Goal: Information Seeking & Learning: Learn about a topic

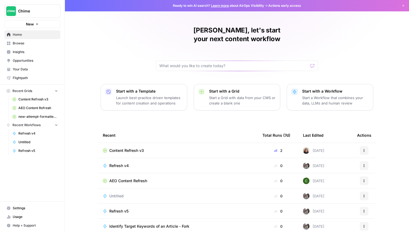
click at [31, 47] on link "Browse" at bounding box center [32, 43] width 56 height 9
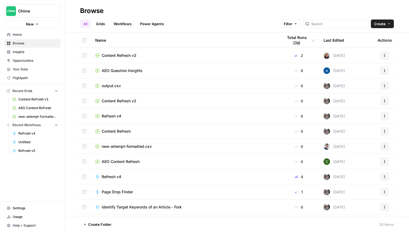
click at [99, 24] on link "Grids" at bounding box center [100, 23] width 15 height 9
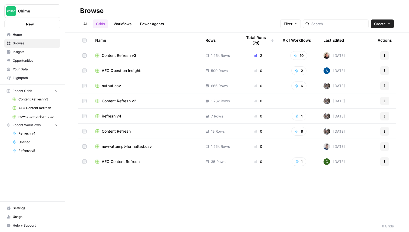
click at [120, 26] on link "Workflows" at bounding box center [122, 23] width 24 height 9
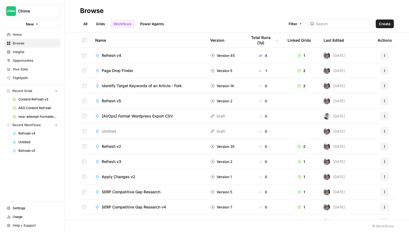
click at [30, 53] on span "Insights" at bounding box center [35, 51] width 45 height 5
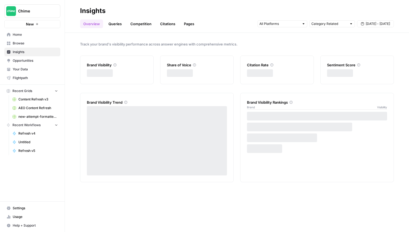
click at [115, 24] on link "Queries" at bounding box center [115, 23] width 20 height 9
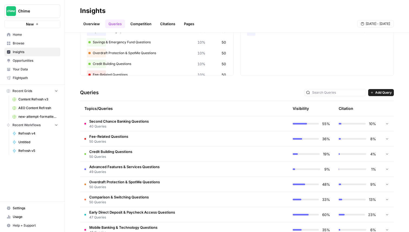
scroll to position [64, 0]
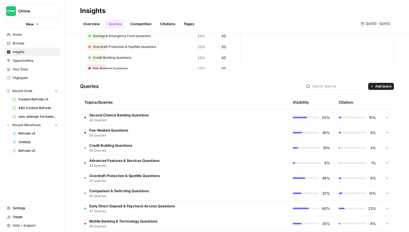
click at [120, 115] on span "Second Chance Banking Questions" at bounding box center [118, 114] width 59 height 5
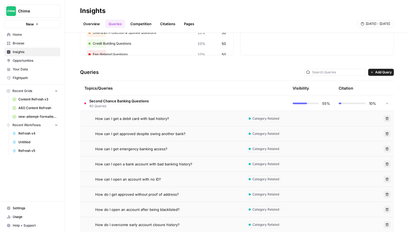
scroll to position [79, 0]
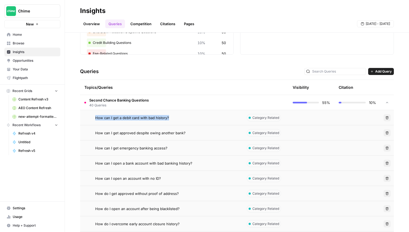
drag, startPoint x: 173, startPoint y: 120, endPoint x: 96, endPoint y: 118, distance: 76.5
click at [96, 118] on div "How can I get a debit card with bad history?" at bounding box center [166, 117] width 143 height 5
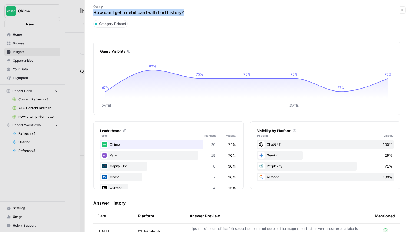
copy p "How can I get a debit card with bad history?"
drag, startPoint x: 195, startPoint y: 15, endPoint x: 93, endPoint y: 14, distance: 101.9
click at [93, 14] on div "Query How can I get a debit card with bad history?" at bounding box center [242, 10] width 309 height 16
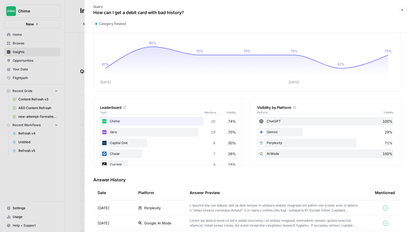
click at [167, 180] on h3 "Answer History" at bounding box center [246, 179] width 307 height 6
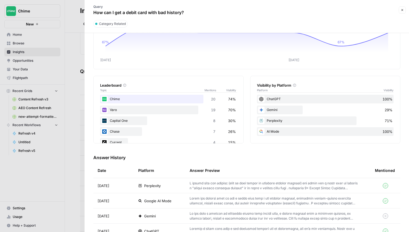
scroll to position [70, 0]
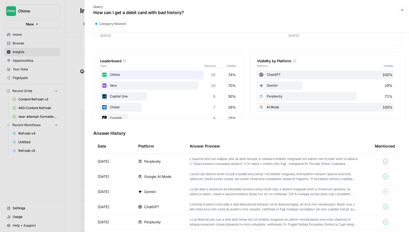
click at [165, 177] on span "Google AI Mode" at bounding box center [157, 175] width 27 height 5
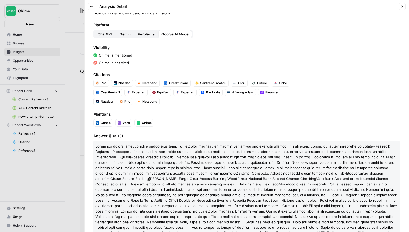
scroll to position [19, 0]
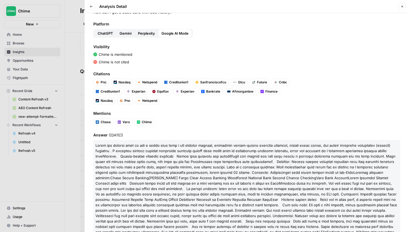
click at [124, 35] on span "Gemini" at bounding box center [125, 33] width 12 height 5
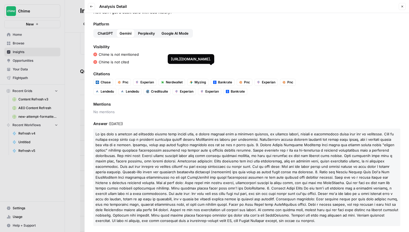
click at [150, 32] on span "Perplexity" at bounding box center [146, 33] width 17 height 5
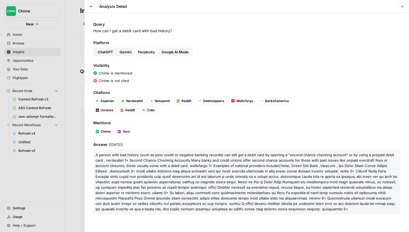
click at [105, 54] on span "ChatGPT" at bounding box center [105, 51] width 15 height 5
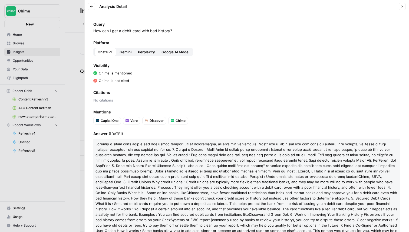
click at [133, 51] on button "Gemini" at bounding box center [125, 52] width 18 height 9
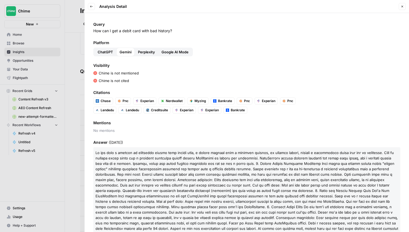
click at [152, 54] on span "Perplexity" at bounding box center [146, 51] width 17 height 5
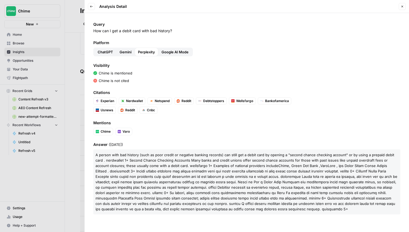
click at [174, 54] on span "Google AI Mode" at bounding box center [174, 51] width 27 height 5
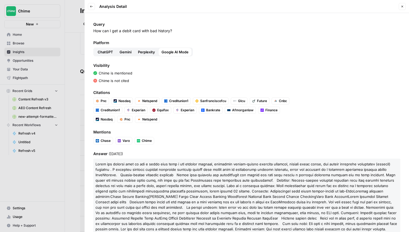
click at [119, 55] on button "Gemini" at bounding box center [125, 52] width 18 height 9
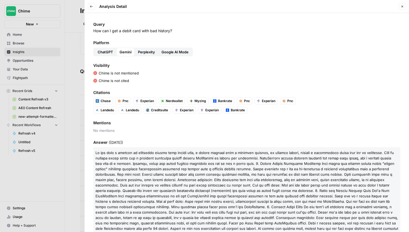
click at [142, 52] on span "Perplexity" at bounding box center [146, 51] width 17 height 5
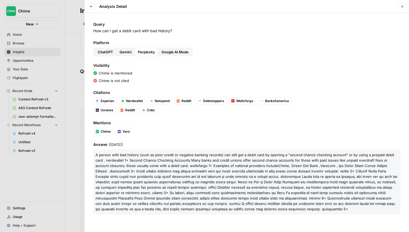
click at [104, 50] on span "ChatGPT" at bounding box center [105, 51] width 15 height 5
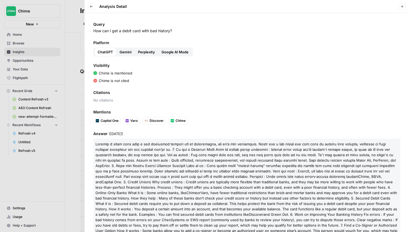
click at [402, 8] on icon "button" at bounding box center [401, 6] width 3 height 3
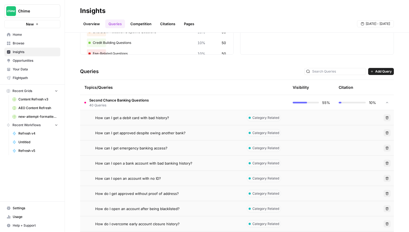
click at [140, 88] on div "Topics/Queries" at bounding box center [160, 87] width 153 height 15
click at [136, 104] on span "40 Queries" at bounding box center [118, 105] width 59 height 5
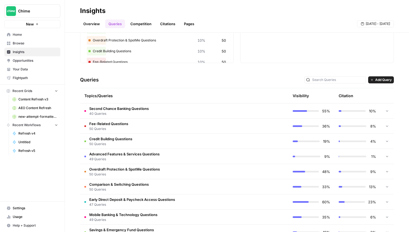
scroll to position [95, 0]
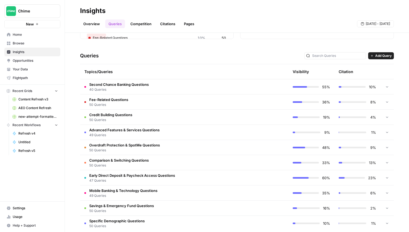
click at [202, 88] on td "Second Chance Banking Questions 40 Queries" at bounding box center [161, 86] width 162 height 15
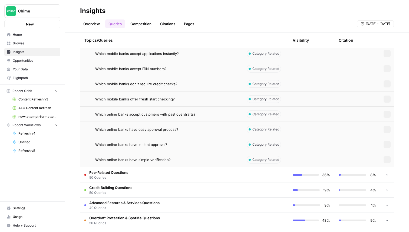
scroll to position [693, 0]
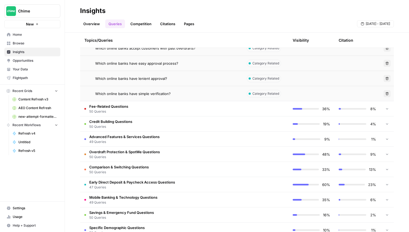
click at [217, 112] on td "Fee-Related Questions 50 Queries" at bounding box center [161, 108] width 162 height 15
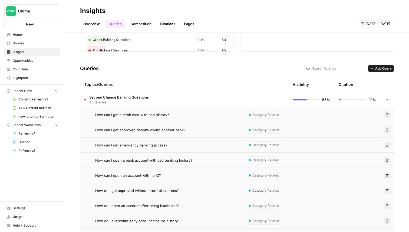
scroll to position [68, 0]
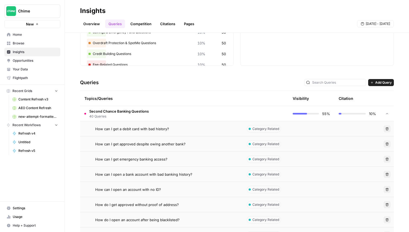
click at [183, 125] on td "How can I get a debit card with bad history?" at bounding box center [161, 128] width 162 height 15
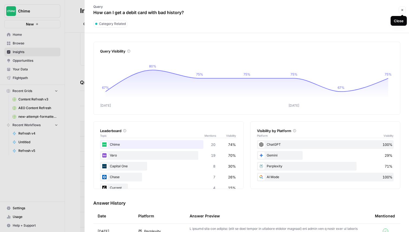
click at [400, 10] on icon "button" at bounding box center [401, 9] width 3 height 3
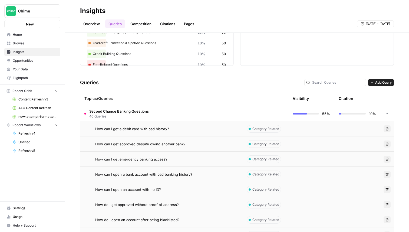
click at [140, 22] on link "Competition" at bounding box center [141, 23] width 28 height 9
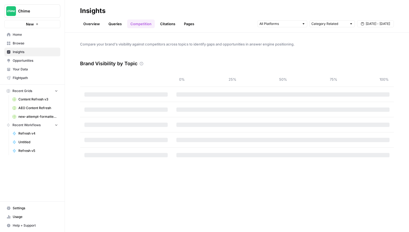
click at [165, 21] on link "Citations" at bounding box center [168, 23] width 22 height 9
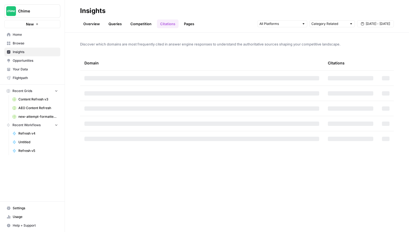
click at [188, 22] on link "Pages" at bounding box center [189, 23] width 17 height 9
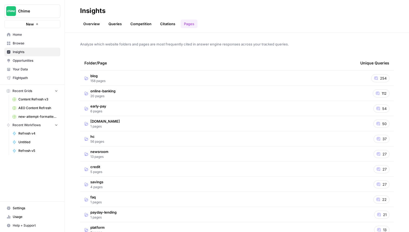
click at [132, 79] on td "blog 158 pages" at bounding box center [218, 78] width 276 height 15
